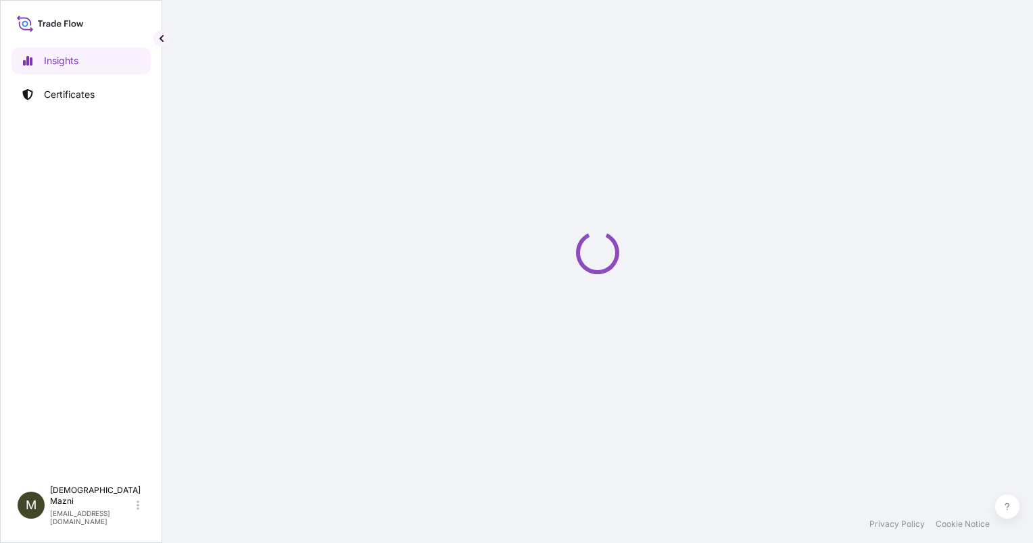
select select "2025"
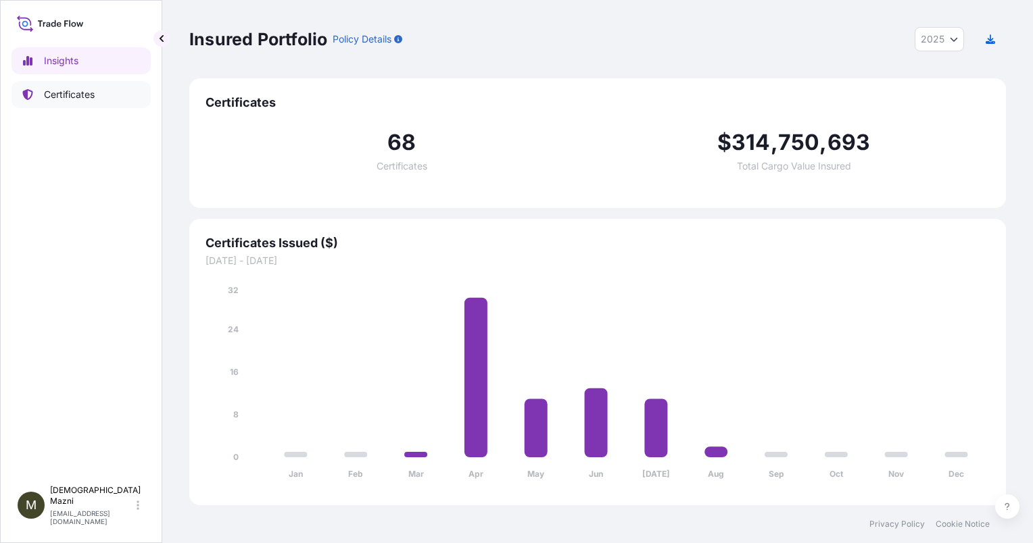
click at [78, 105] on link "Certificates" at bounding box center [80, 94] width 139 height 27
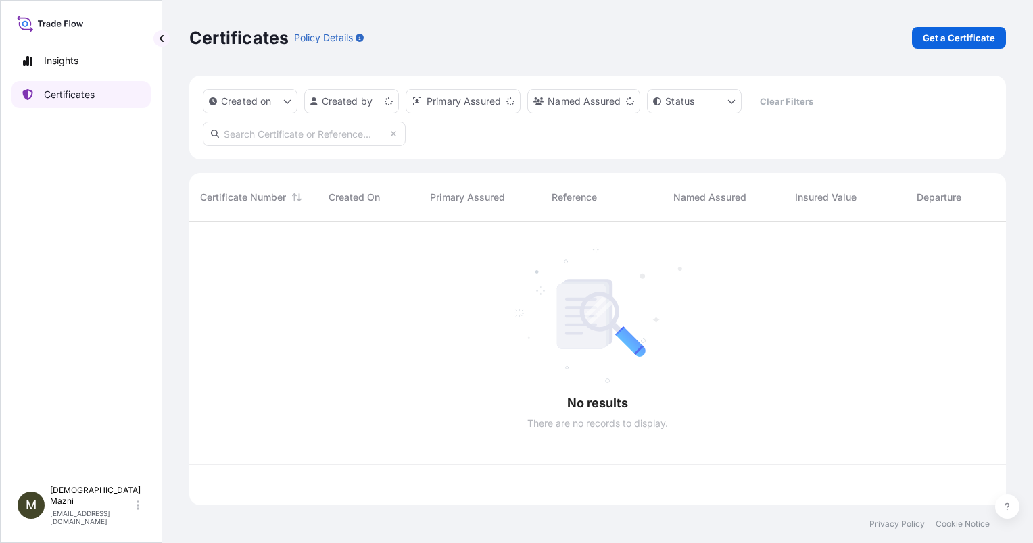
scroll to position [281, 806]
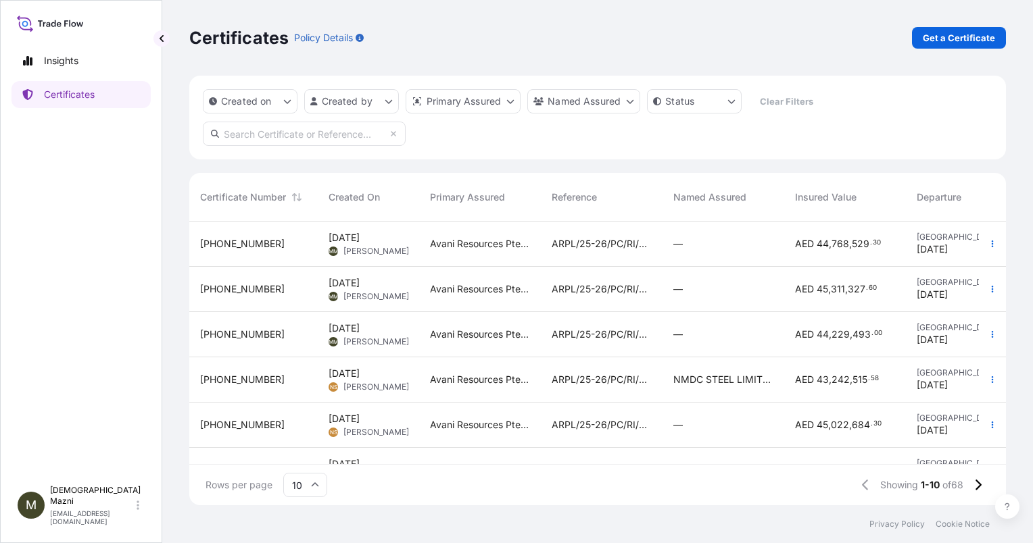
click at [239, 247] on span "[PHONE_NUMBER]" at bounding box center [242, 244] width 84 height 14
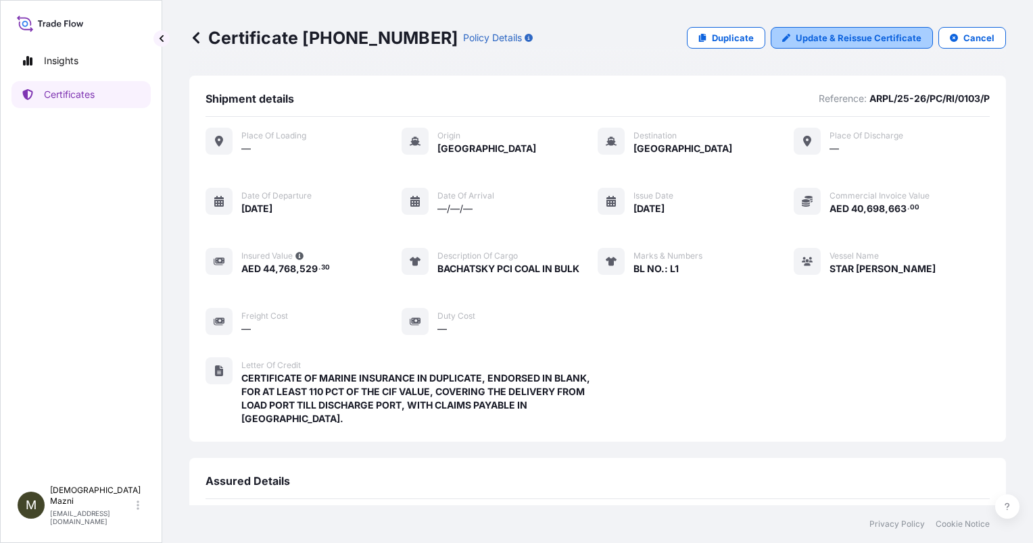
click at [859, 41] on p "Update & Reissue Certificate" at bounding box center [859, 38] width 126 height 14
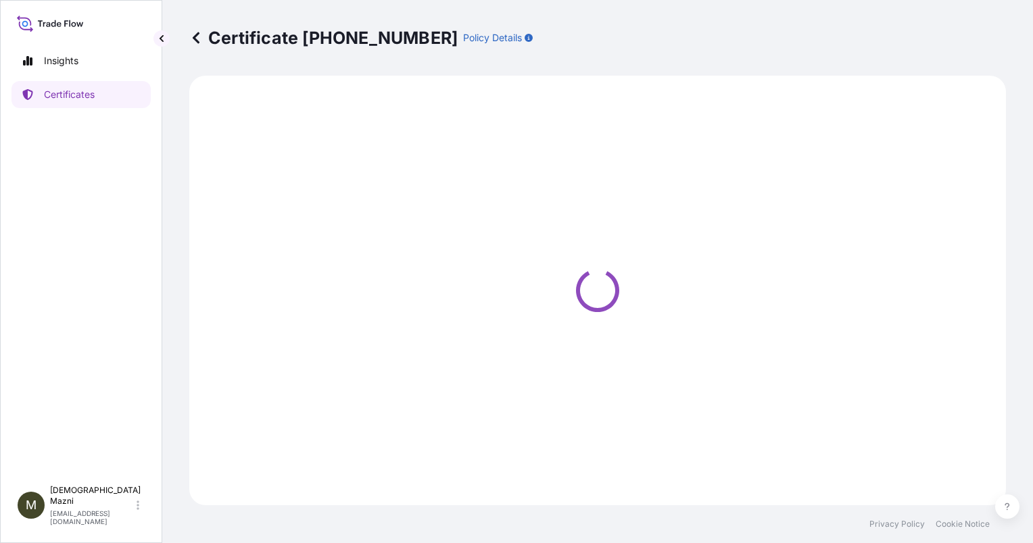
select select "Sea"
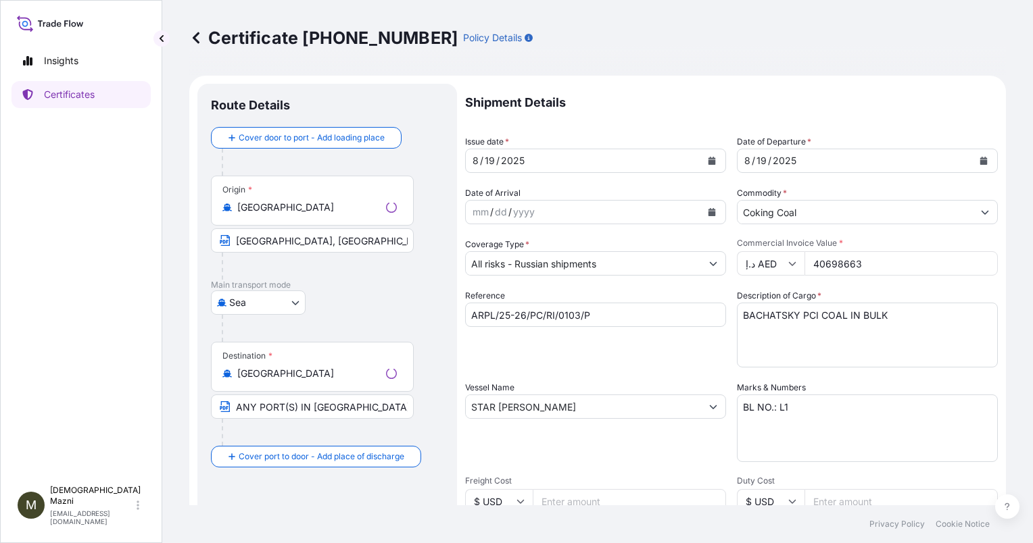
select select "31988"
click at [635, 318] on input "ARPL/25-26/PC/RI/0103/P" at bounding box center [595, 315] width 261 height 24
type input "ARPL/25-26/PC/RI/0105"
drag, startPoint x: 876, startPoint y: 260, endPoint x: 744, endPoint y: 259, distance: 132.5
click at [744, 259] on div "د.إ AED 40698663" at bounding box center [867, 263] width 261 height 24
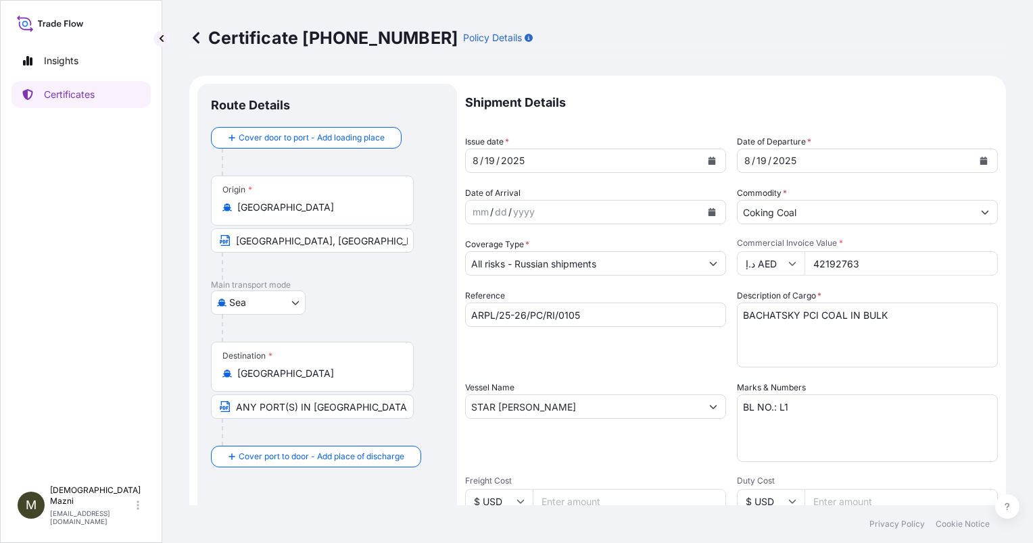
type input "42192763"
click at [836, 341] on textarea "BACHATSKY PCI COAL IN BULK" at bounding box center [867, 335] width 261 height 65
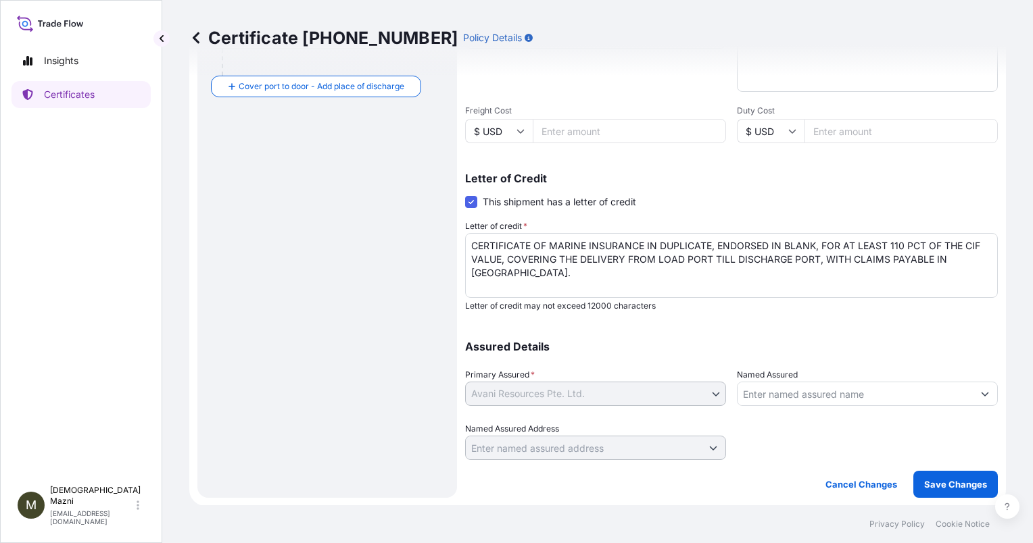
click at [809, 397] on input "Named Assured" at bounding box center [855, 394] width 235 height 24
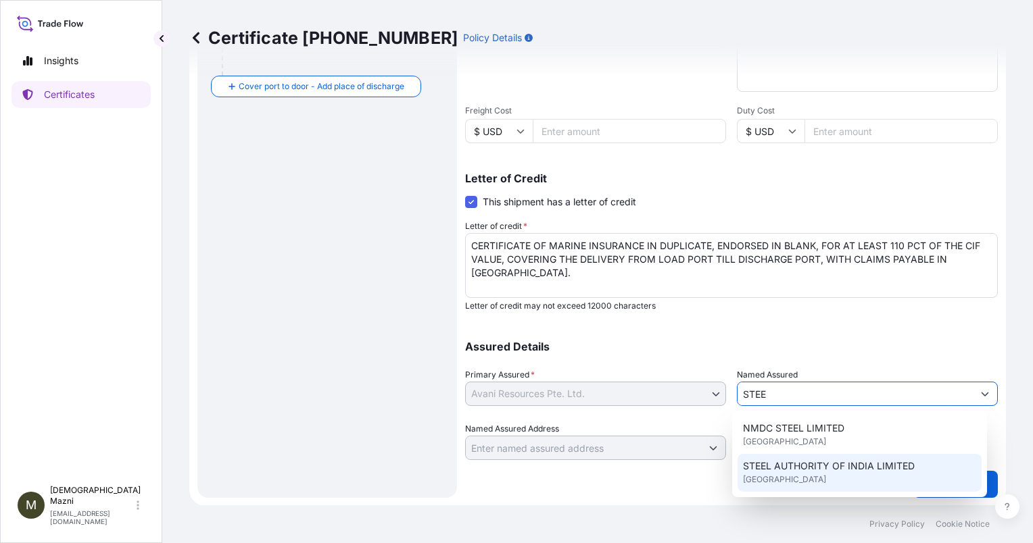
click at [845, 474] on div "STEEL AUTHORITY OF INDIA LIMITED [GEOGRAPHIC_DATA]" at bounding box center [860, 473] width 244 height 38
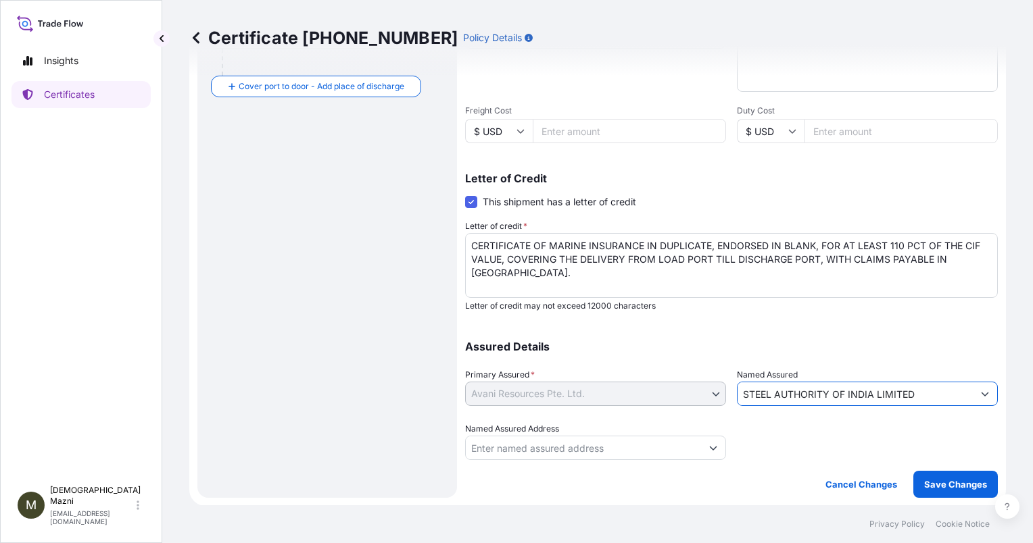
type input "STEEL AUTHORITY OF INDIA LIMITED"
click at [665, 454] on input "Named Assured Address" at bounding box center [583, 448] width 235 height 24
click at [714, 450] on button "Show suggestions" at bounding box center [713, 448] width 24 height 24
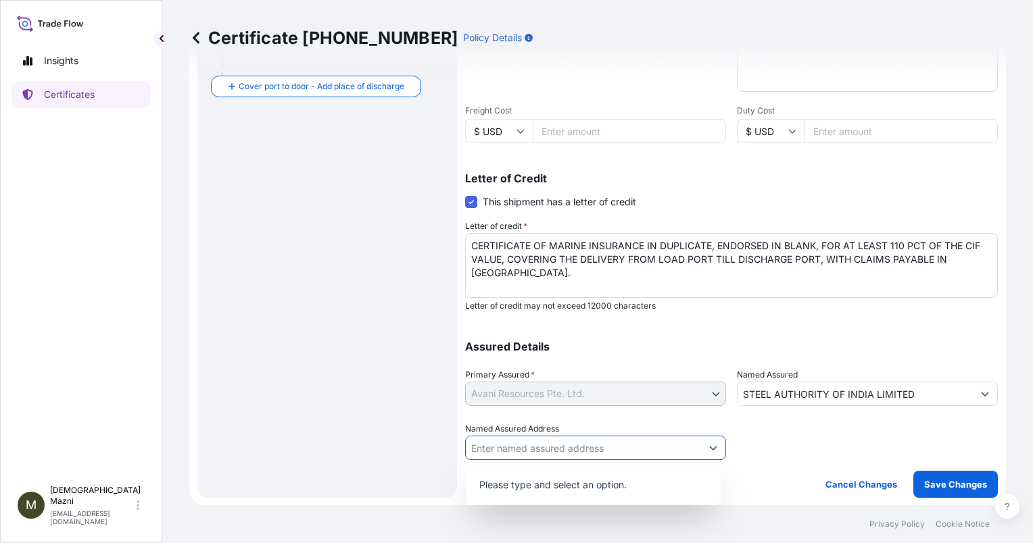
click at [714, 450] on button "Show suggestions" at bounding box center [713, 448] width 24 height 24
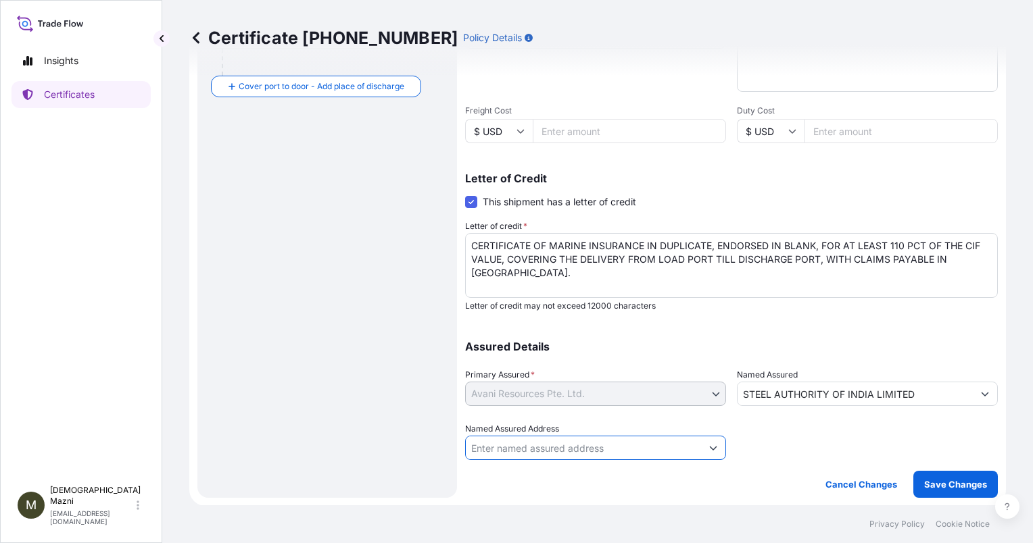
click at [787, 441] on div at bounding box center [867, 441] width 261 height 38
click at [936, 478] on p "Save Changes" at bounding box center [955, 485] width 63 height 14
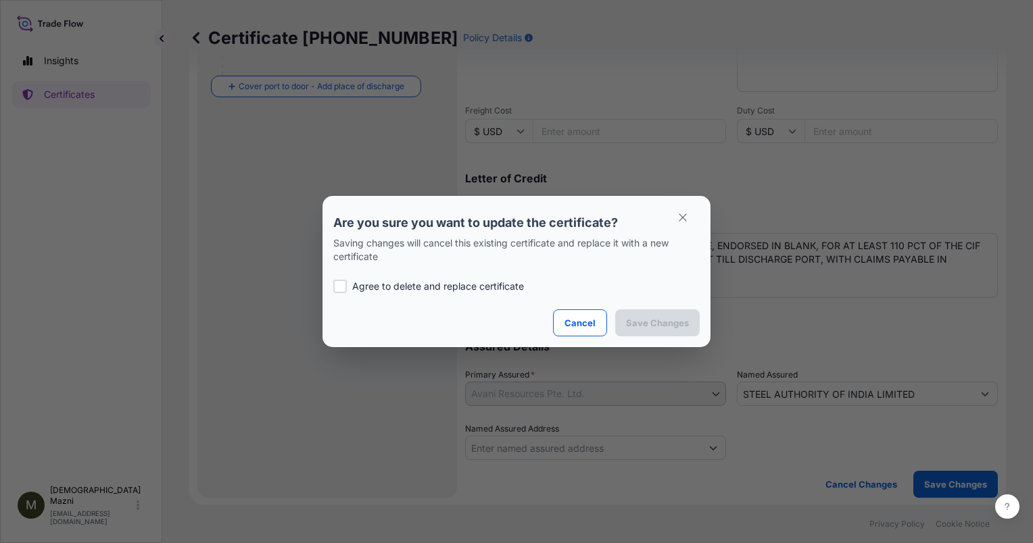
click at [500, 284] on p "Agree to delete and replace certificate" at bounding box center [438, 287] width 172 height 14
checkbox input "true"
click at [637, 330] on button "Save Changes" at bounding box center [657, 323] width 84 height 27
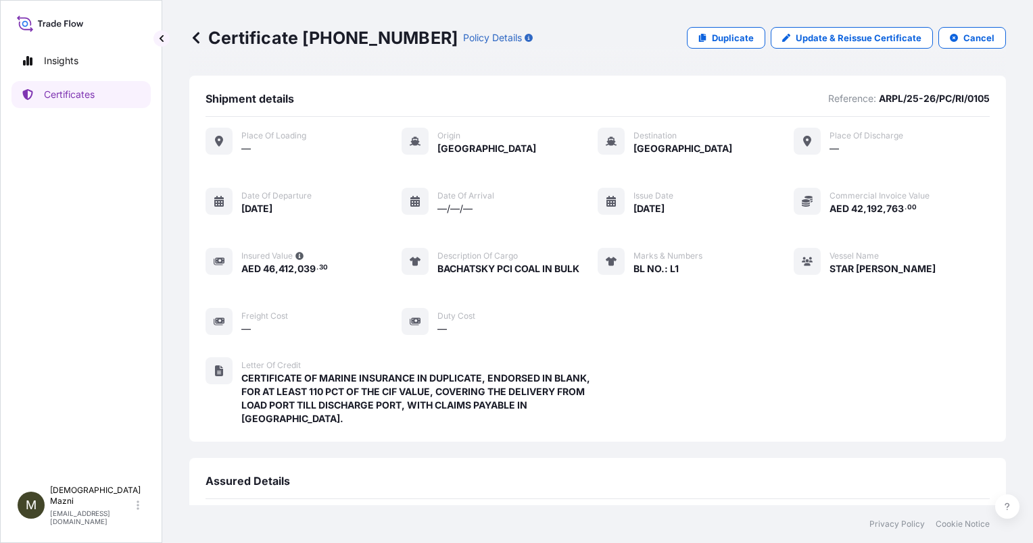
scroll to position [187, 0]
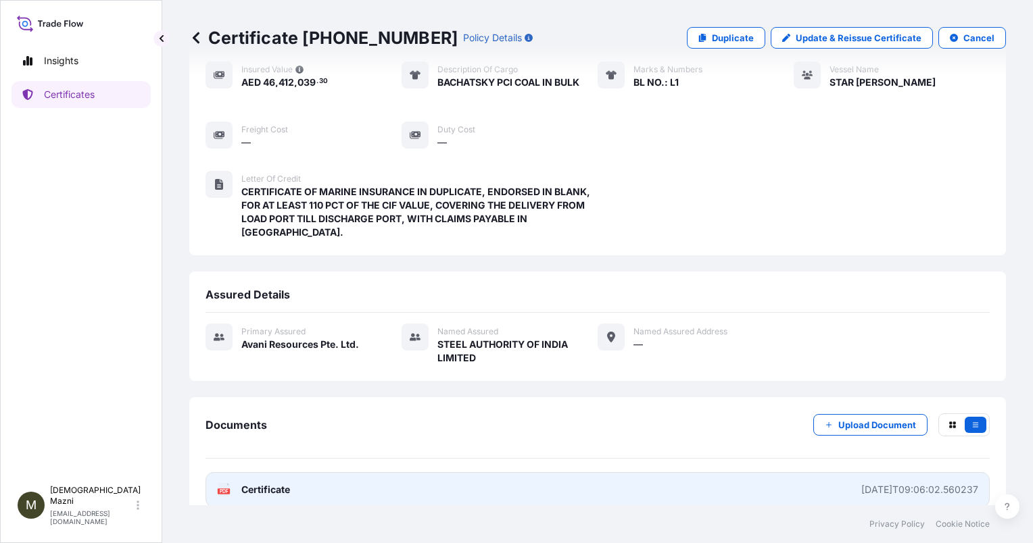
click at [815, 473] on link "PDF Certificate [DATE]T09:06:02.560237" at bounding box center [598, 490] width 784 height 35
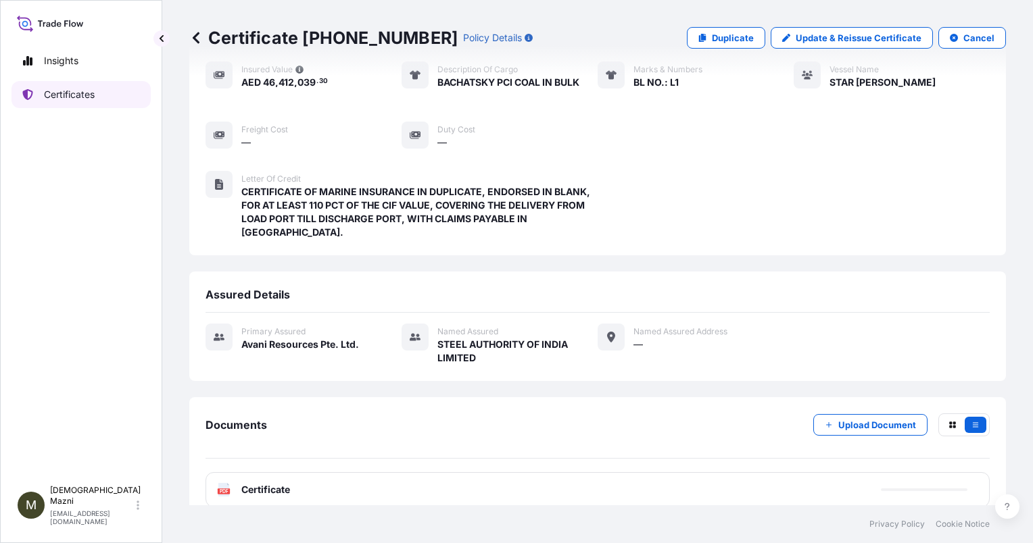
click at [76, 89] on p "Certificates" at bounding box center [69, 95] width 51 height 14
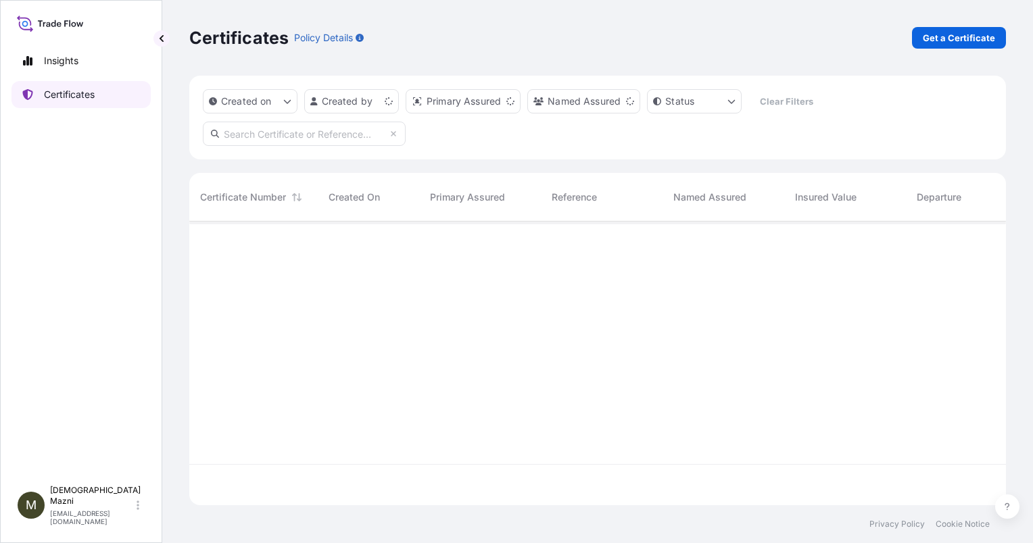
scroll to position [281, 806]
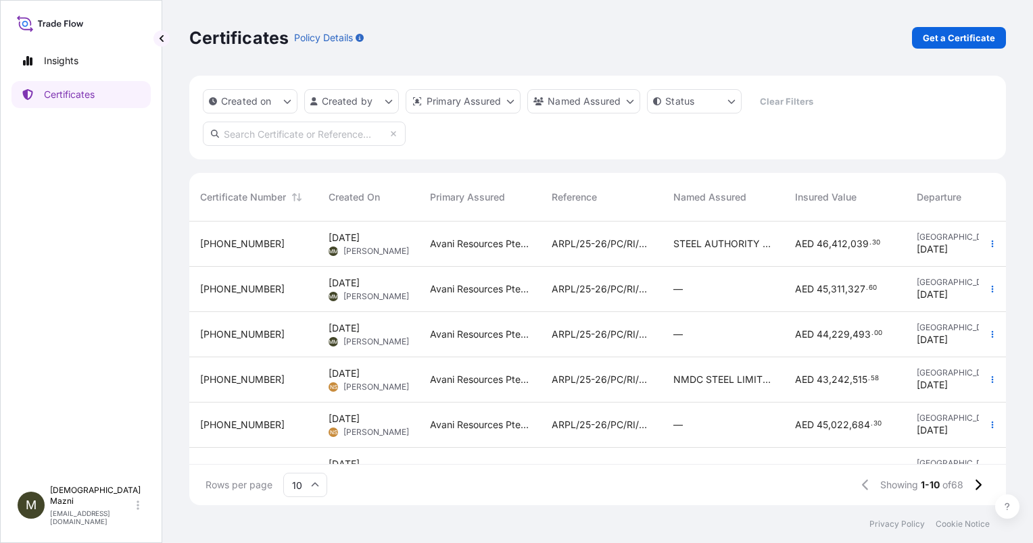
click at [259, 292] on div "[PHONE_NUMBER]" at bounding box center [253, 290] width 107 height 14
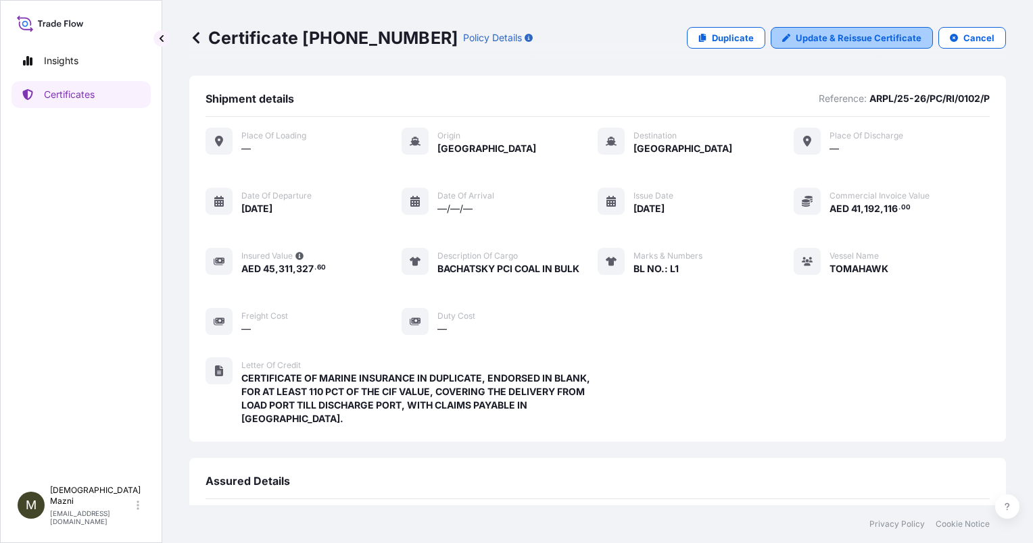
click at [823, 35] on p "Update & Reissue Certificate" at bounding box center [859, 38] width 126 height 14
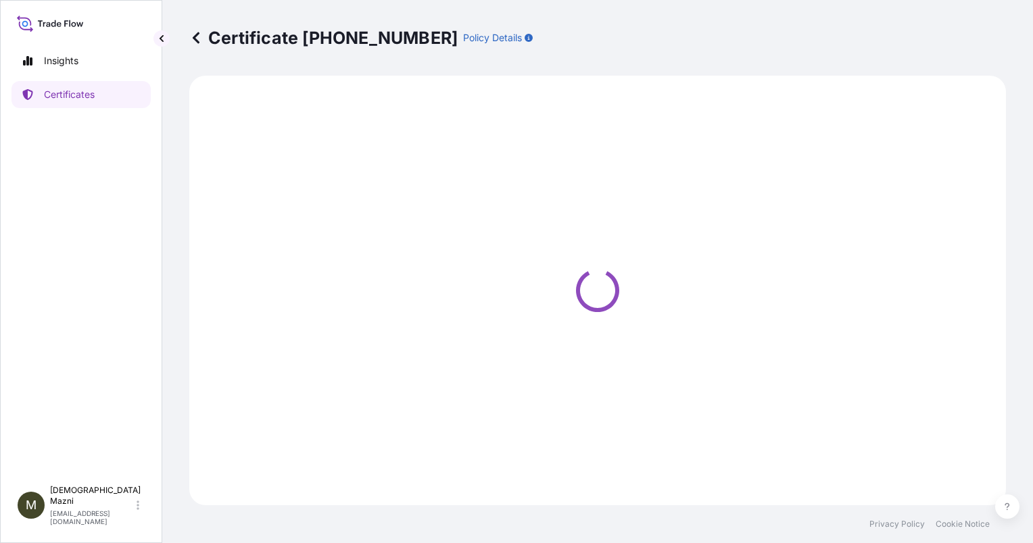
select select "Sea"
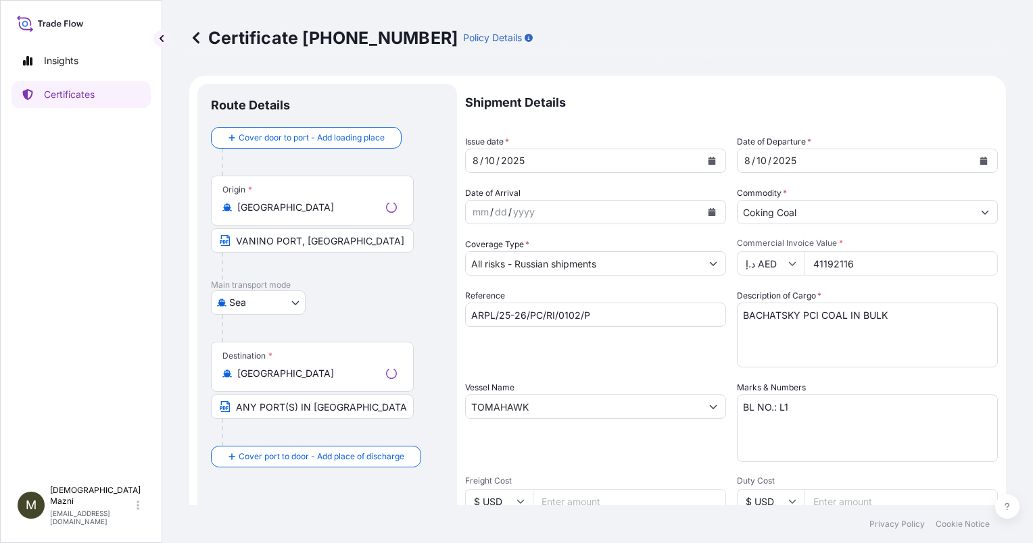
select select "31988"
click at [658, 320] on input "ARPL/25-26/PC/RI/0102/P" at bounding box center [595, 315] width 261 height 24
type input "ARPL/25-26/PC/RI/0106"
drag, startPoint x: 876, startPoint y: 266, endPoint x: 714, endPoint y: 276, distance: 162.5
click at [715, 275] on div "Shipment Details Issue date * [DATE] Date of Departure * [DATE] Date of Arrival…" at bounding box center [731, 457] width 533 height 747
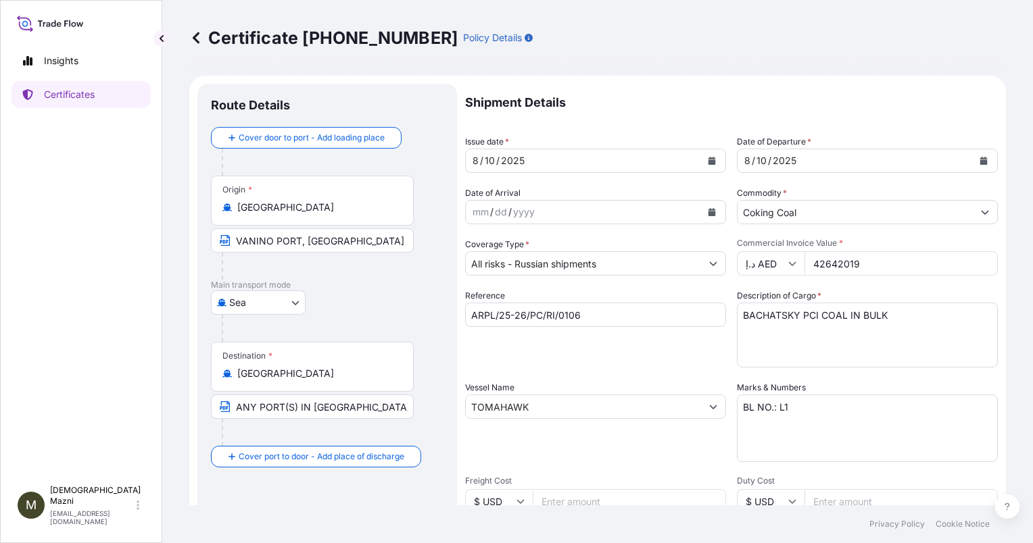
type input "42642019"
click at [823, 414] on textarea "BL NO.: L1" at bounding box center [867, 429] width 261 height 68
click at [661, 357] on div "Reference ARPL/25-26/PC/RI/0106" at bounding box center [595, 328] width 261 height 78
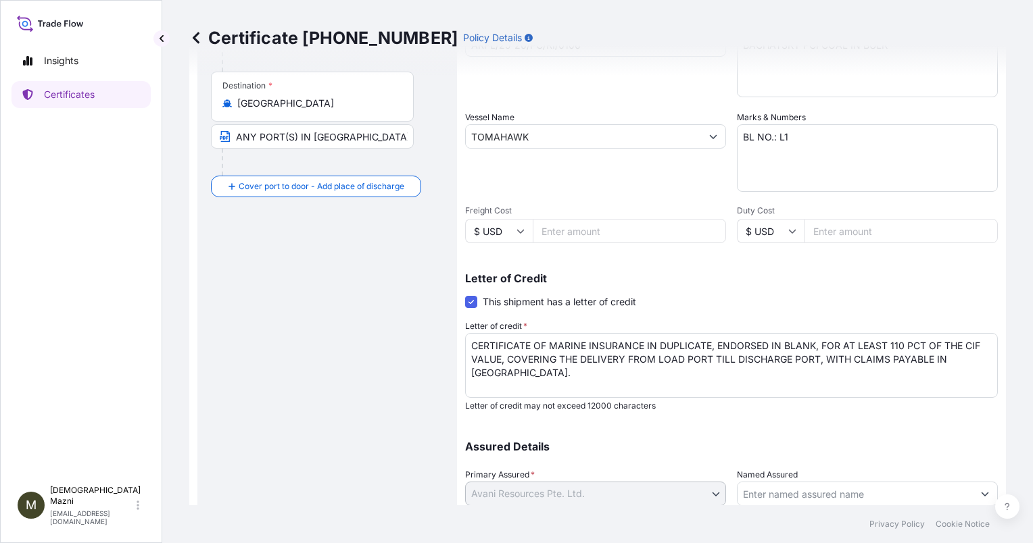
scroll to position [370, 0]
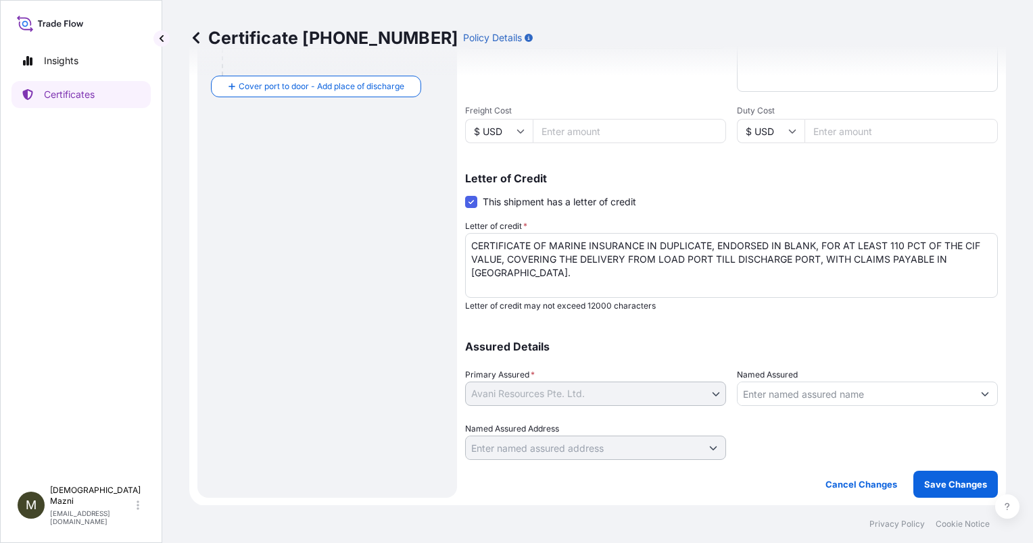
click at [789, 397] on input "Named Assured" at bounding box center [855, 394] width 235 height 24
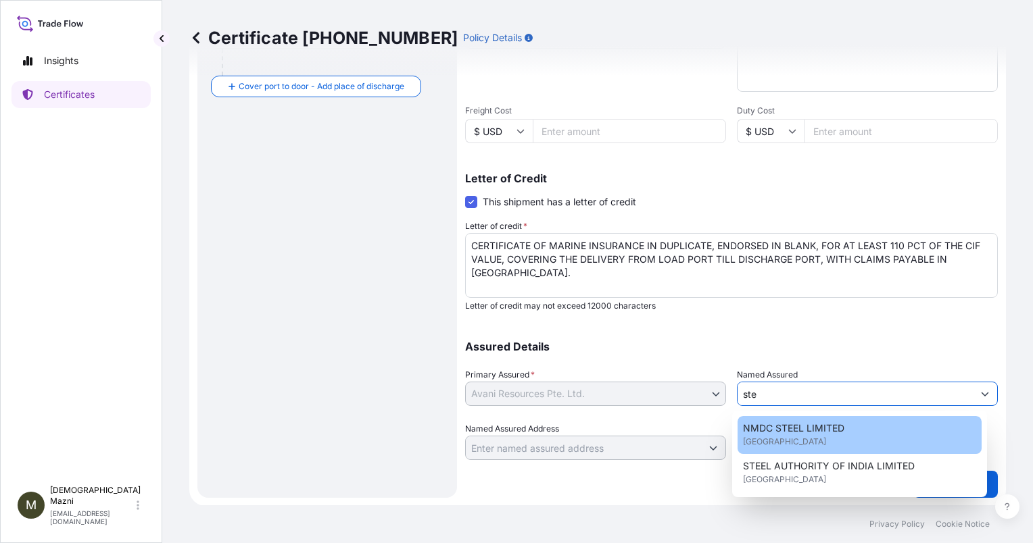
scroll to position [0, 0]
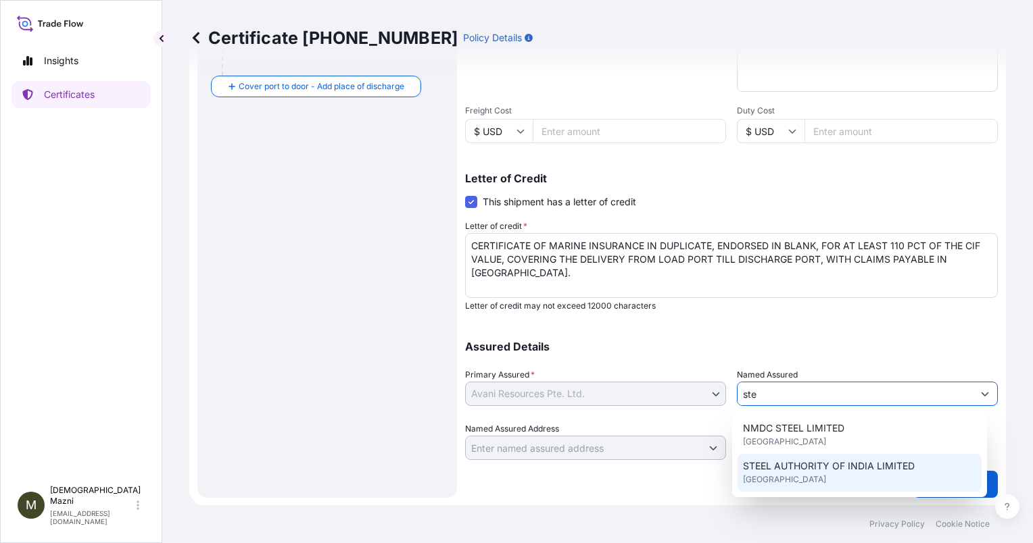
click at [828, 466] on span "STEEL AUTHORITY OF INDIA LIMITED" at bounding box center [829, 467] width 172 height 14
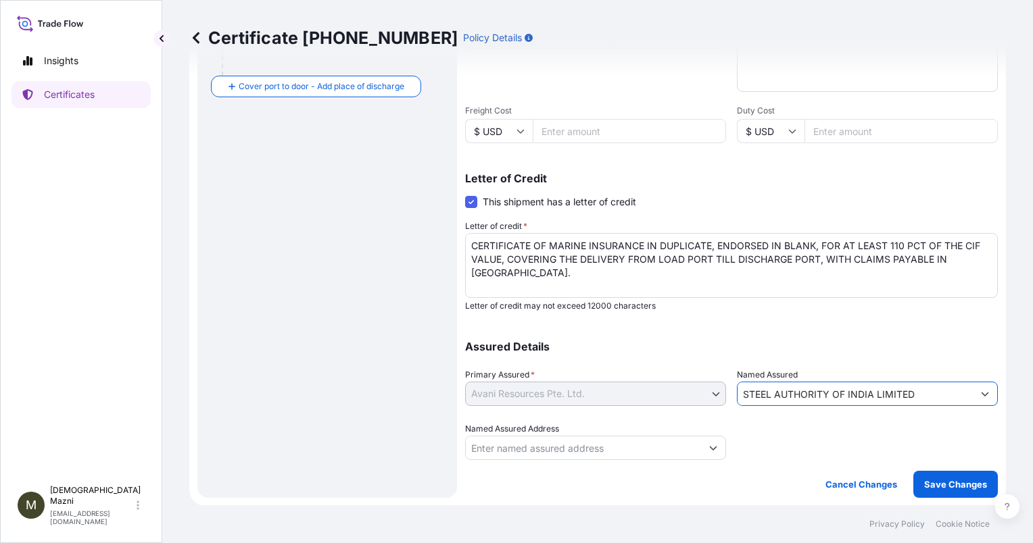
type input "STEEL AUTHORITY OF INDIA LIMITED"
click at [871, 354] on div "Assured Details Primary Assured * Avani Resources Pte. Ltd. Avani Resources Pte…" at bounding box center [731, 392] width 533 height 135
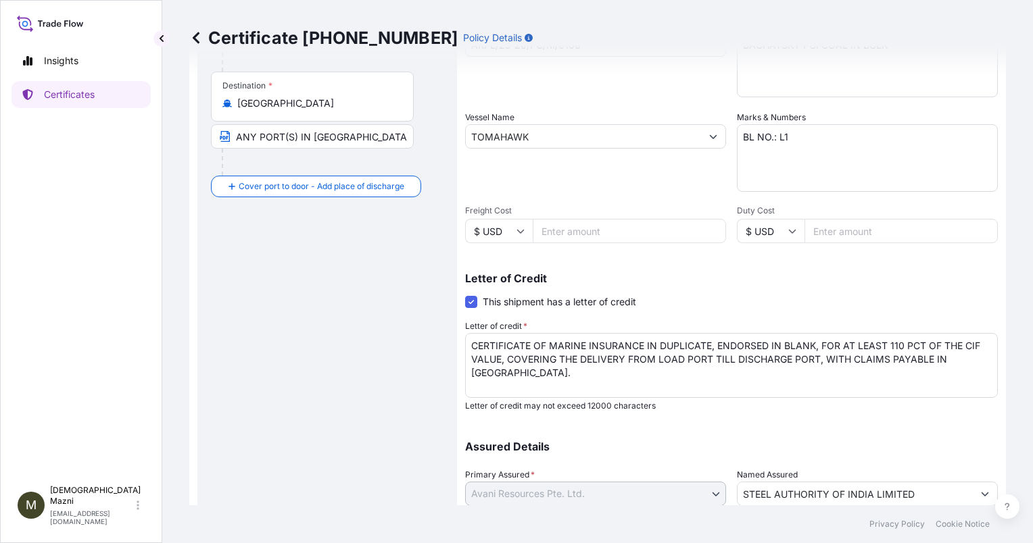
scroll to position [370, 0]
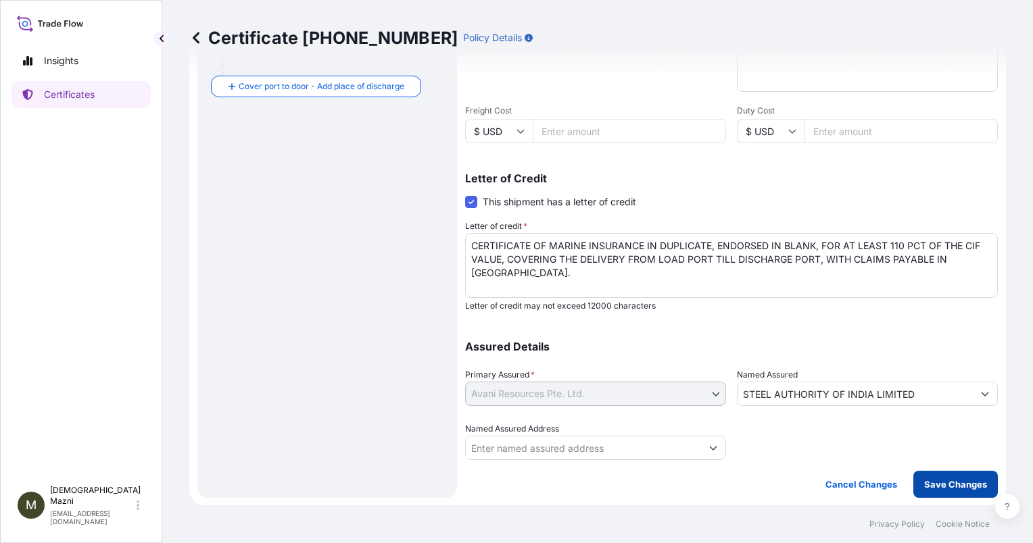
click at [966, 482] on p "Save Changes" at bounding box center [955, 485] width 63 height 14
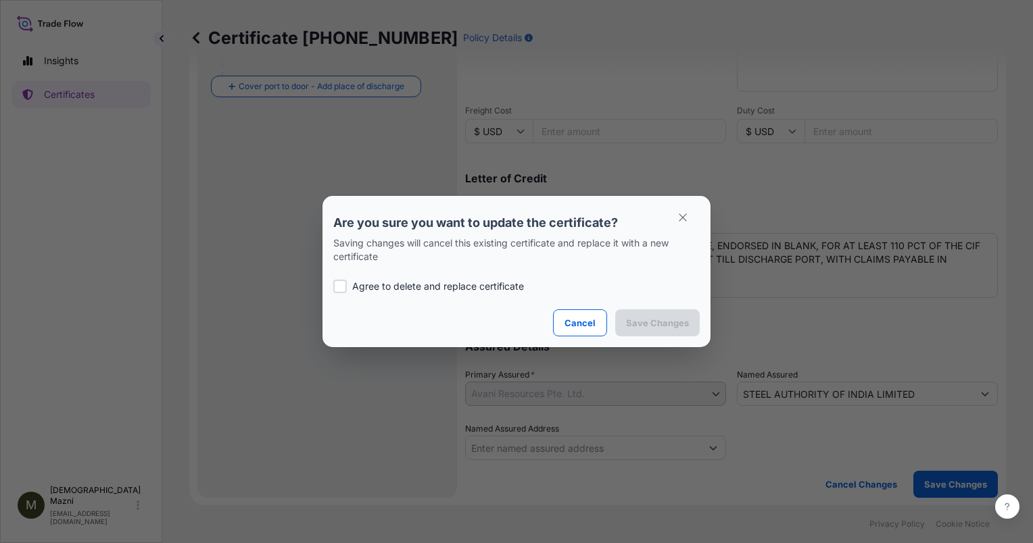
click at [473, 289] on p "Agree to delete and replace certificate" at bounding box center [438, 287] width 172 height 14
checkbox input "true"
click at [642, 322] on p "Save Changes" at bounding box center [657, 323] width 63 height 14
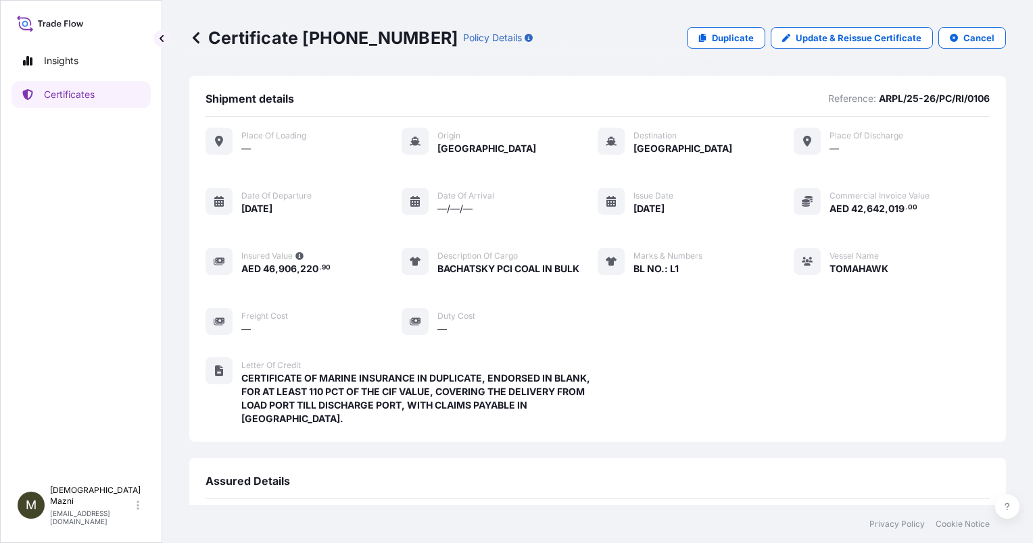
scroll to position [187, 0]
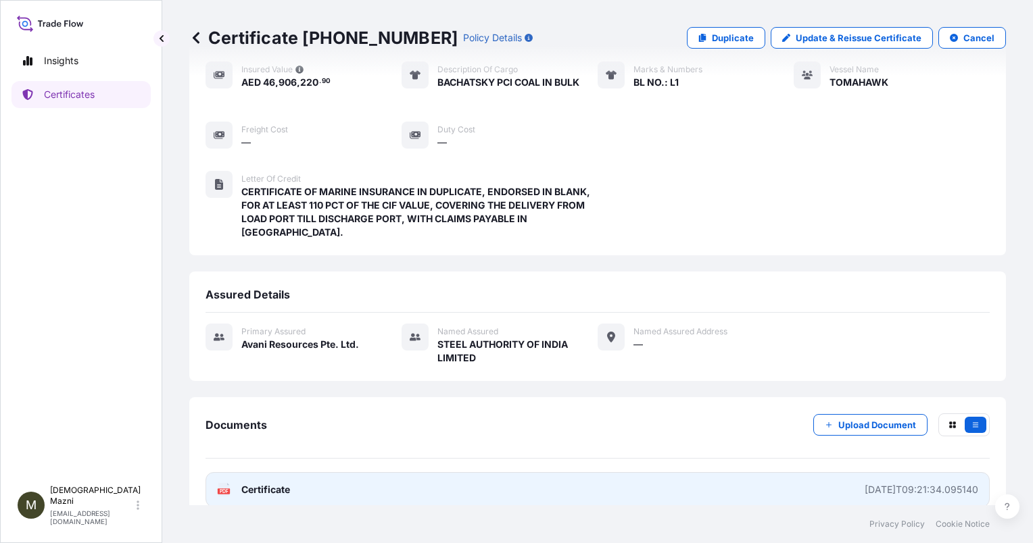
click at [892, 483] on div "[DATE]T09:21:34.095140" at bounding box center [922, 490] width 114 height 14
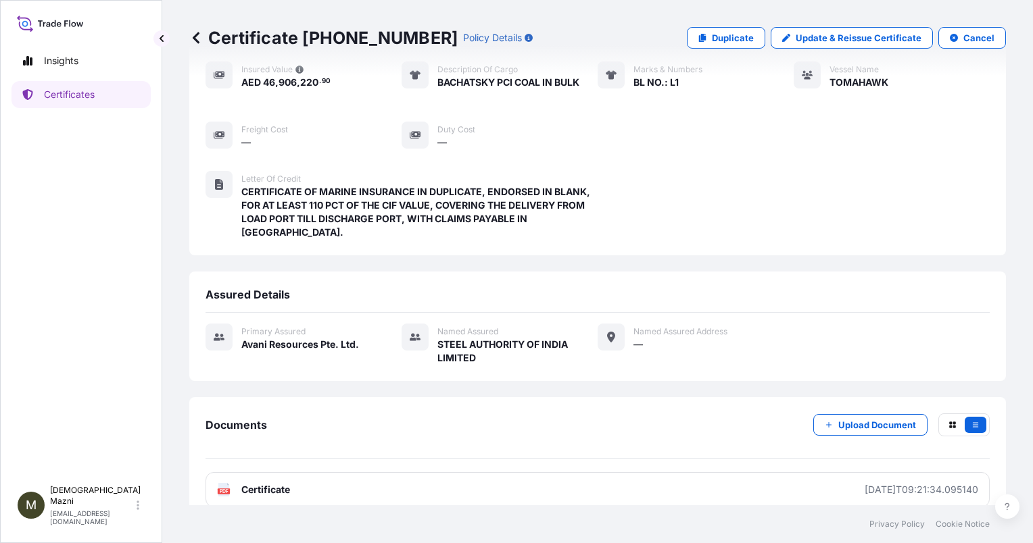
click at [692, 216] on div "Place of Loading — Origin [GEOGRAPHIC_DATA] Destination [GEOGRAPHIC_DATA] Place…" at bounding box center [598, 97] width 784 height 334
